Goal: Task Accomplishment & Management: Use online tool/utility

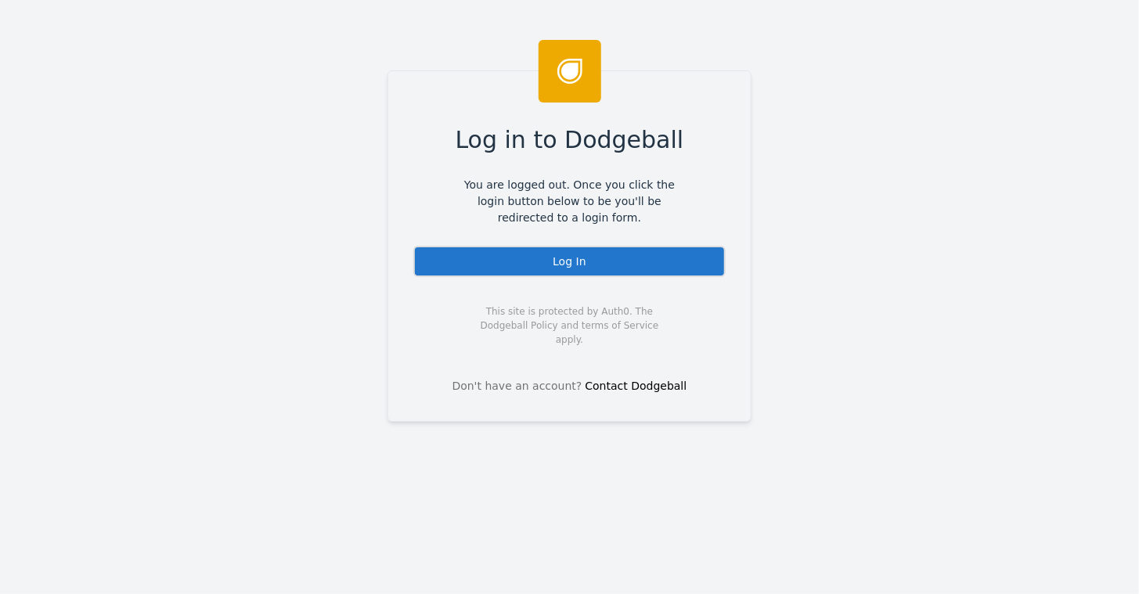
click at [571, 255] on div "Log In" at bounding box center [569, 261] width 312 height 31
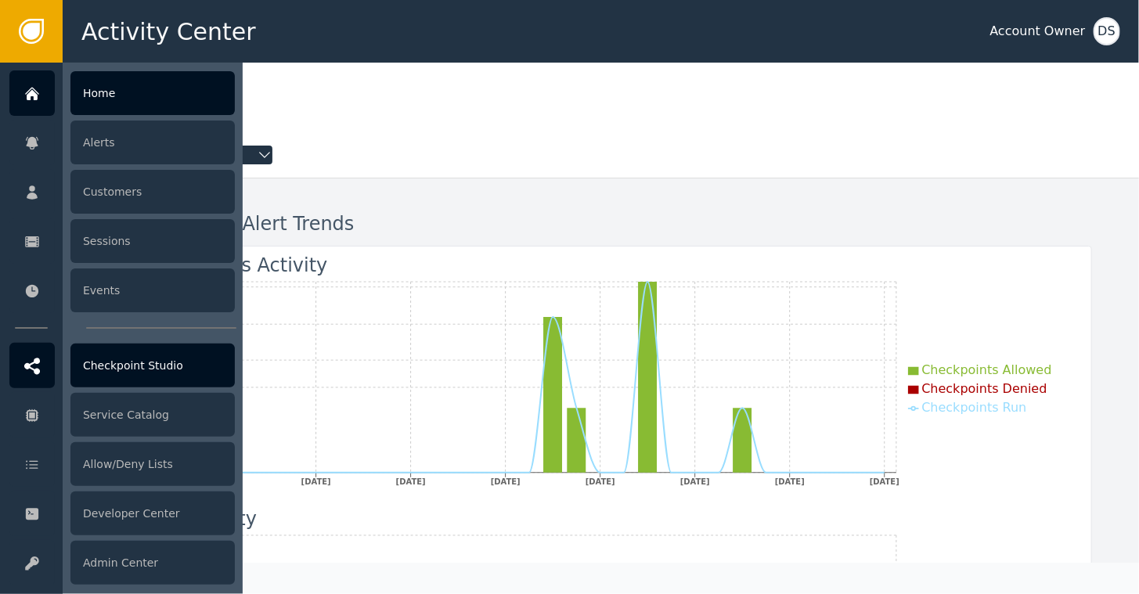
click at [32, 364] on icon at bounding box center [32, 366] width 16 height 16
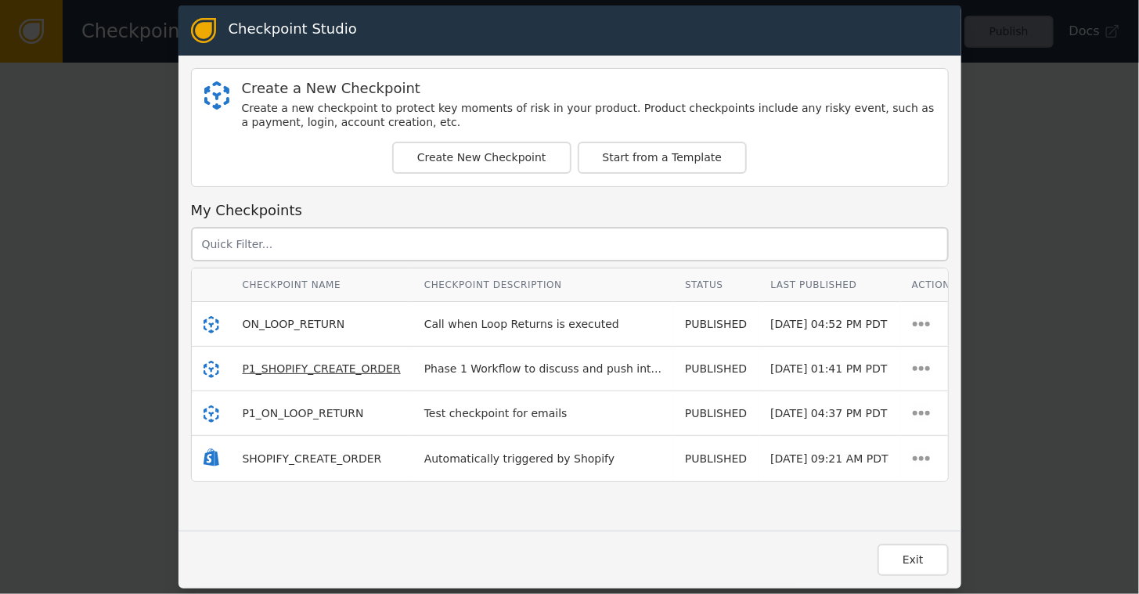
click at [308, 365] on span "P1_SHOPIFY_CREATE_ORDER" at bounding box center [322, 368] width 158 height 13
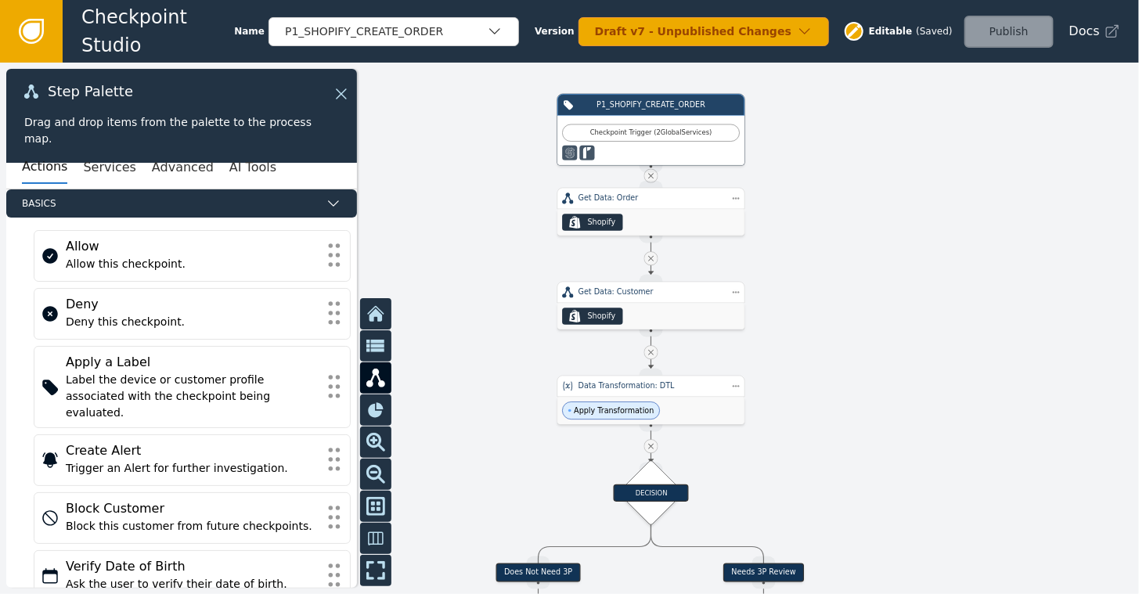
click at [996, 284] on div at bounding box center [569, 329] width 1139 height 532
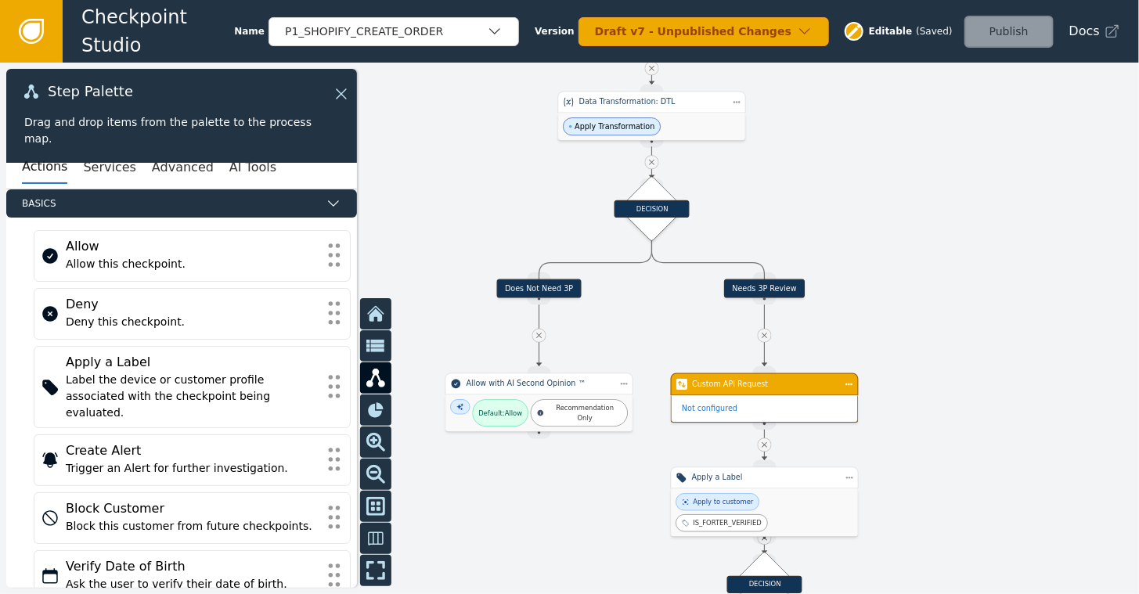
drag, startPoint x: 964, startPoint y: 433, endPoint x: 965, endPoint y: 149, distance: 284.2
click at [965, 149] on div at bounding box center [569, 329] width 1139 height 532
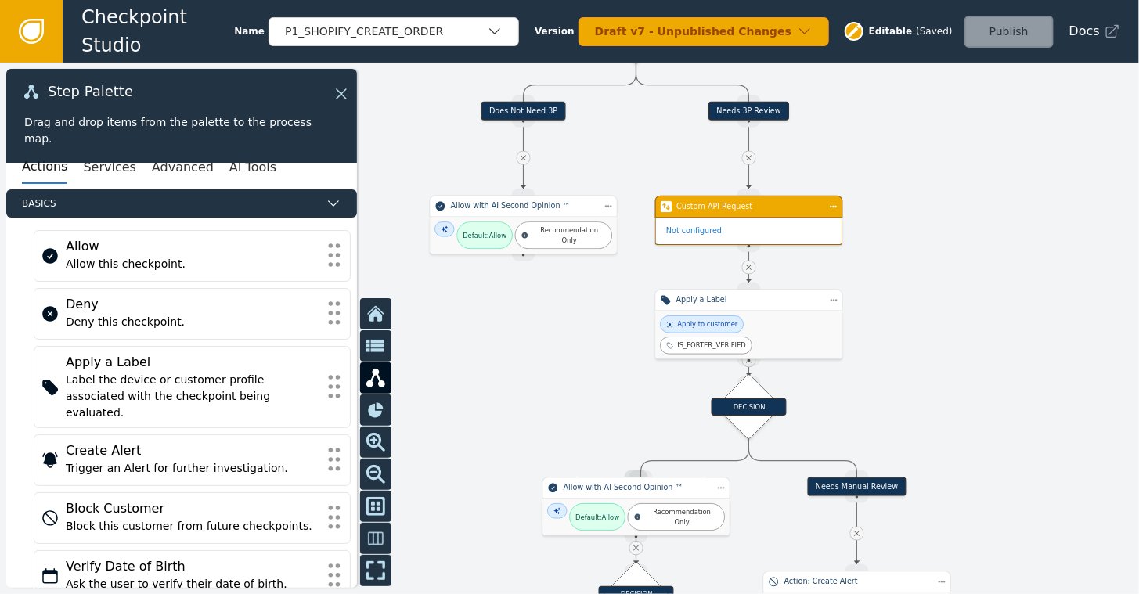
drag, startPoint x: 953, startPoint y: 379, endPoint x: 943, endPoint y: 234, distance: 145.2
click at [943, 234] on div at bounding box center [569, 329] width 1139 height 532
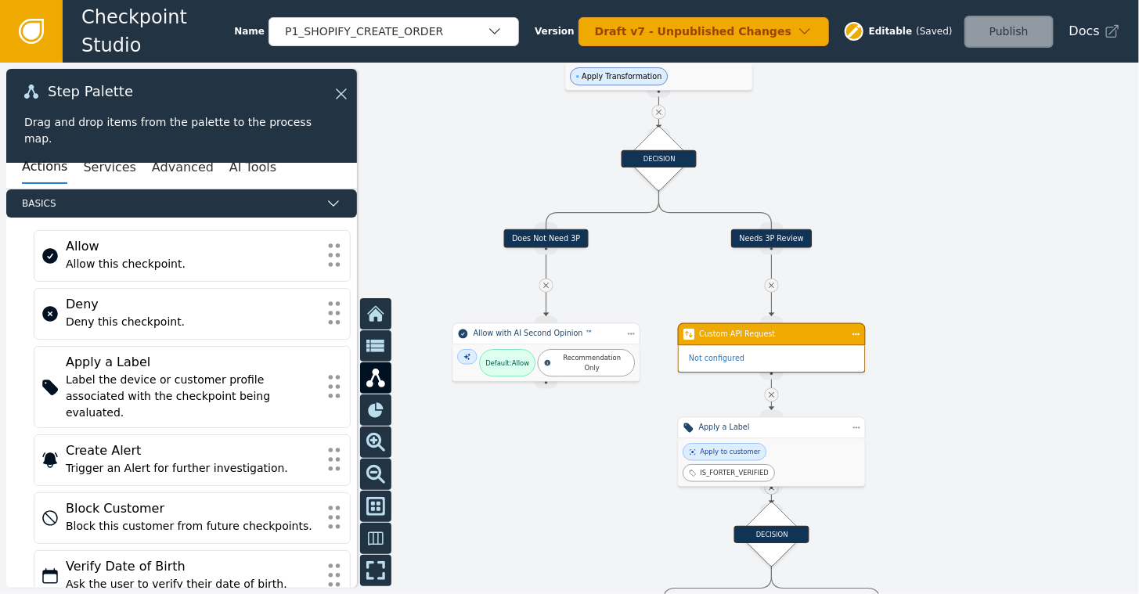
drag, startPoint x: 873, startPoint y: 157, endPoint x: 890, endPoint y: 252, distance: 96.3
click at [890, 252] on div at bounding box center [569, 329] width 1139 height 532
click at [340, 95] on icon at bounding box center [338, 93] width 9 height 9
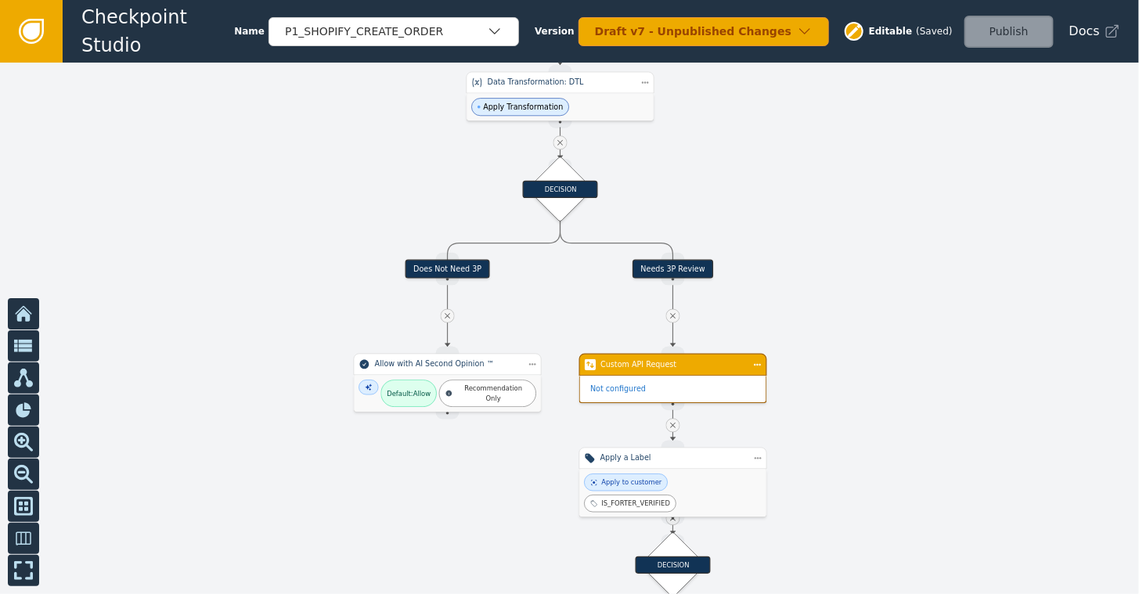
drag, startPoint x: 979, startPoint y: 183, endPoint x: 875, endPoint y: 211, distance: 106.9
click at [875, 211] on div at bounding box center [569, 329] width 1139 height 532
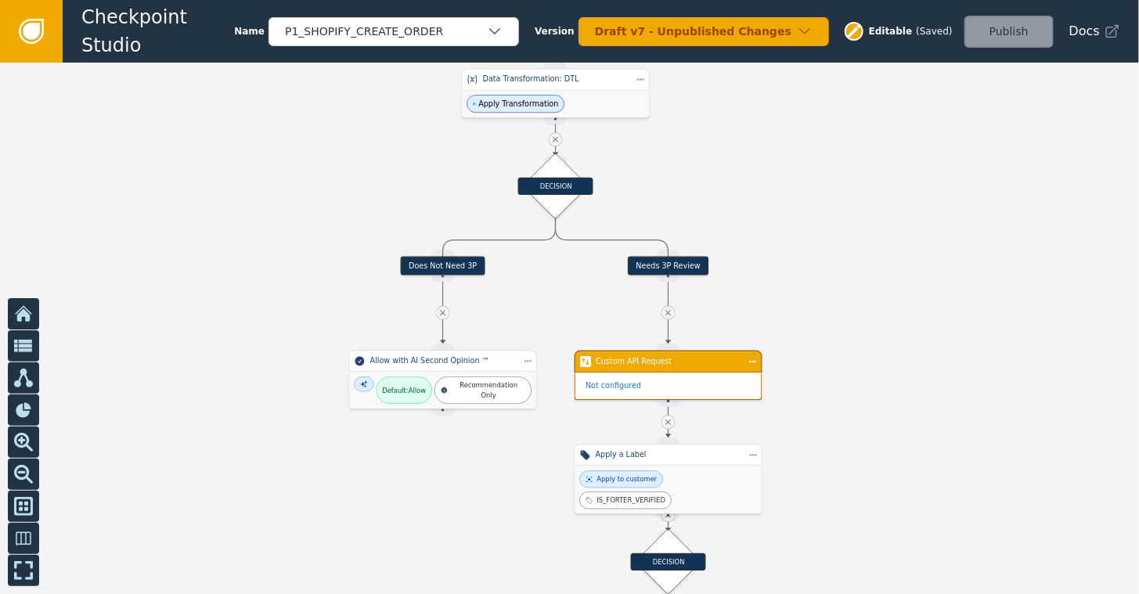
click at [868, 179] on div at bounding box center [569, 329] width 1139 height 532
